Goal: Register for event/course

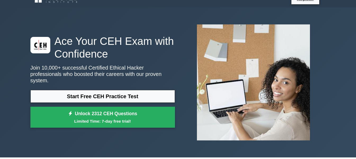
scroll to position [7, 0]
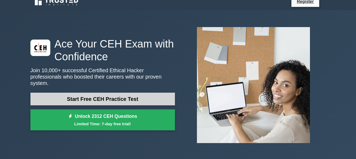
click at [141, 97] on link "Start Free CEH Practice Test" at bounding box center [102, 98] width 145 height 13
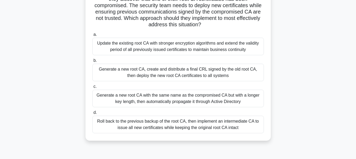
scroll to position [57, 0]
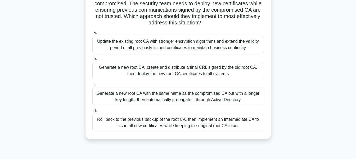
click at [242, 69] on div "Generate a new root CA, create and distribute a final CRL signed by the old roo…" at bounding box center [178, 70] width 172 height 17
click at [92, 60] on input "b. Generate a new root CA, create and distribute a final CRL signed by the old …" at bounding box center [92, 58] width 0 height 3
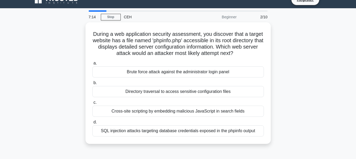
scroll to position [0, 0]
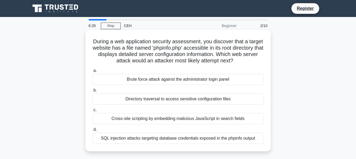
click at [237, 96] on div "Directory traversal to access sensitive configuration files" at bounding box center [178, 98] width 172 height 11
click at [92, 92] on input "b. Directory traversal to access sensitive configuration files" at bounding box center [92, 89] width 0 height 3
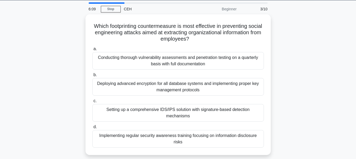
scroll to position [18, 0]
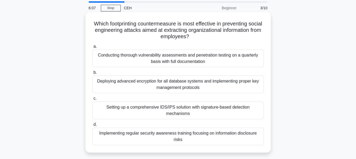
click at [234, 131] on div "Implementing regular security awareness training focusing on information disclo…" at bounding box center [178, 135] width 172 height 17
click at [92, 126] on input "d. Implementing regular security awareness training focusing on information dis…" at bounding box center [92, 124] width 0 height 3
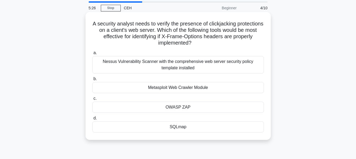
click at [198, 89] on div "Metasploit Web Crawler Module" at bounding box center [178, 87] width 172 height 11
click at [92, 81] on input "b. Metasploit Web Crawler Module" at bounding box center [92, 78] width 0 height 3
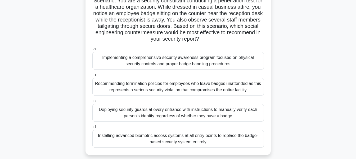
scroll to position [43, 0]
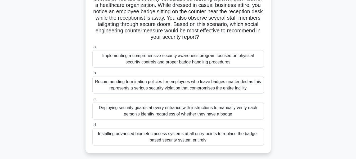
click at [210, 53] on div "Implementing a comprehensive security awareness program focused on physical sec…" at bounding box center [178, 58] width 172 height 17
click at [92, 49] on input "a. Implementing a comprehensive security awareness program focused on physical …" at bounding box center [92, 46] width 0 height 3
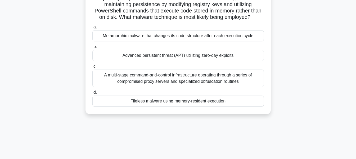
scroll to position [81, 0]
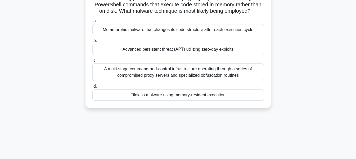
click at [218, 100] on div "Fileless malware using memory-resident execution" at bounding box center [178, 94] width 172 height 11
click at [92, 88] on input "d. Fileless malware using memory-resident execution" at bounding box center [92, 86] width 0 height 3
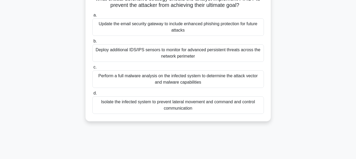
scroll to position [87, 0]
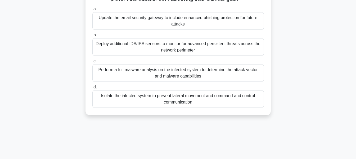
click at [217, 100] on div "Isolate the infected system to prevent lateral movement and command and control…" at bounding box center [178, 98] width 172 height 17
click at [92, 89] on input "d. Isolate the infected system to prevent lateral movement and command and cont…" at bounding box center [92, 86] width 0 height 3
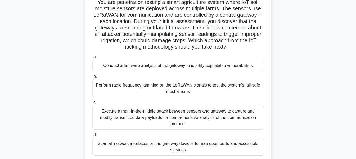
scroll to position [40, 0]
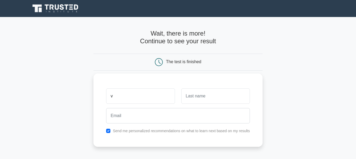
type input "Vaino"
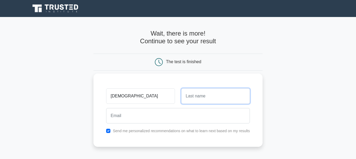
click at [211, 99] on input "text" at bounding box center [215, 95] width 69 height 15
type input "Uusiku"
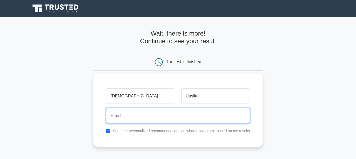
click at [178, 114] on input "email" at bounding box center [178, 115] width 144 height 15
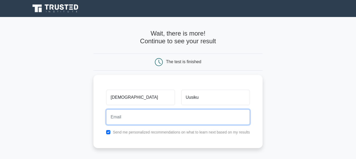
type input "[EMAIL_ADDRESS][DOMAIN_NAME]"
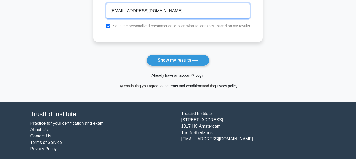
scroll to position [108, 0]
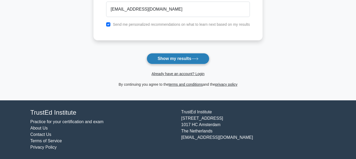
click at [178, 59] on button "Show my results" at bounding box center [178, 58] width 63 height 11
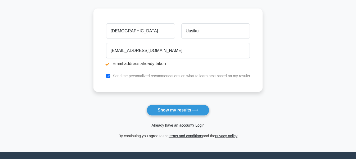
scroll to position [91, 0]
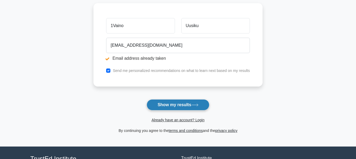
type input "1Vaino"
click at [175, 104] on button "Show my results" at bounding box center [178, 104] width 63 height 11
